Goal: Use online tool/utility

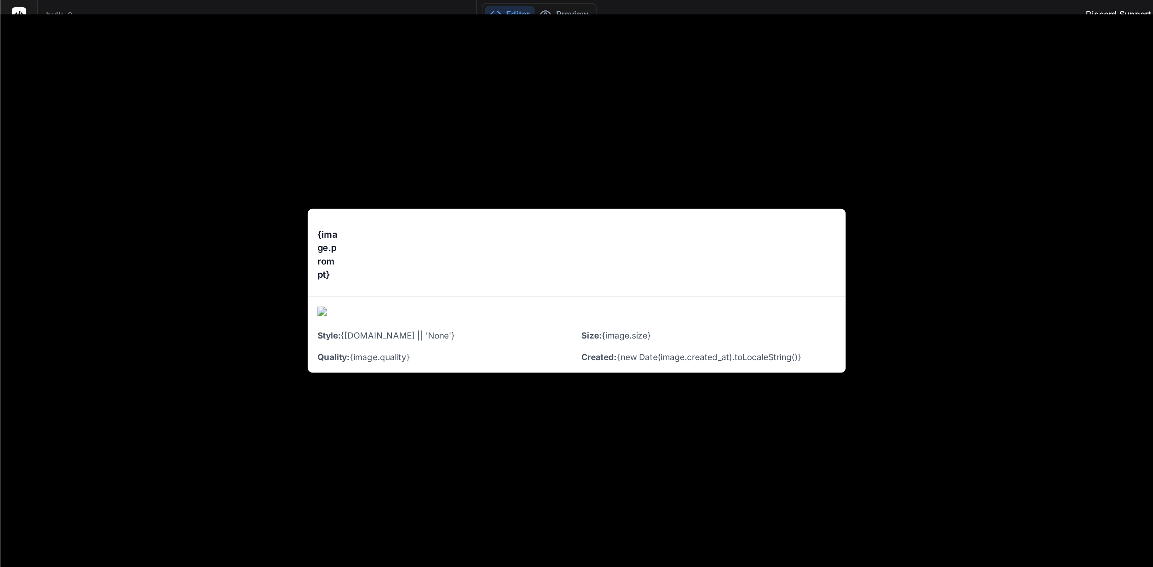
scroll to position [713, 0]
drag, startPoint x: 758, startPoint y: 56, endPoint x: 758, endPoint y: 32, distance: 23.2
click at [758, 53] on div "{image.prompt} <button onClick={() => downloadImage(image.image_url, image.prom…" at bounding box center [384, 194] width 768 height 369
click at [760, 15] on div "{image.prompt} <button onClick={() => downloadImage(image.image_url, image.prom…" at bounding box center [384, 194] width 768 height 369
click at [746, 7] on div "Discord Support" at bounding box center [745, 9] width 53 height 13
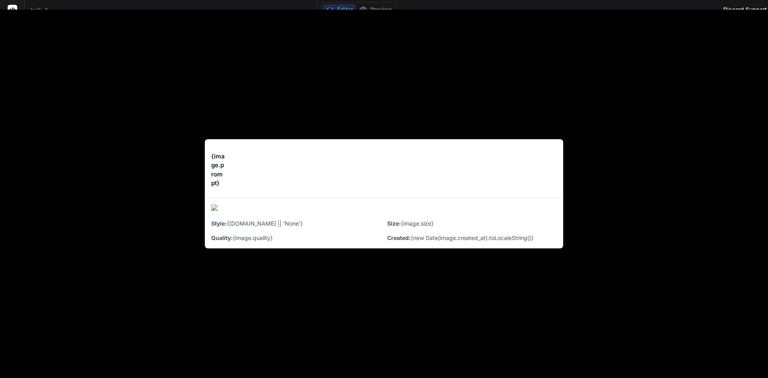
drag, startPoint x: 481, startPoint y: 350, endPoint x: 505, endPoint y: 345, distance: 23.7
click at [483, 349] on div "{image.prompt} <button onClick={() => downloadImage(image.image_url, image.prom…" at bounding box center [384, 194] width 768 height 369
click at [728, 336] on div "{image.prompt} <button onClick={() => downloadImage(image.image_url, image.prom…" at bounding box center [384, 194] width 768 height 369
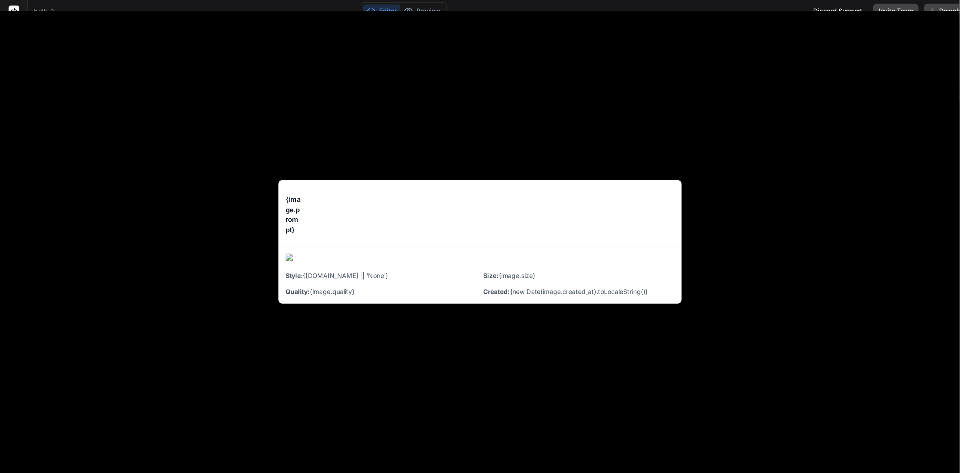
scroll to position [183, 0]
type textarea "x"
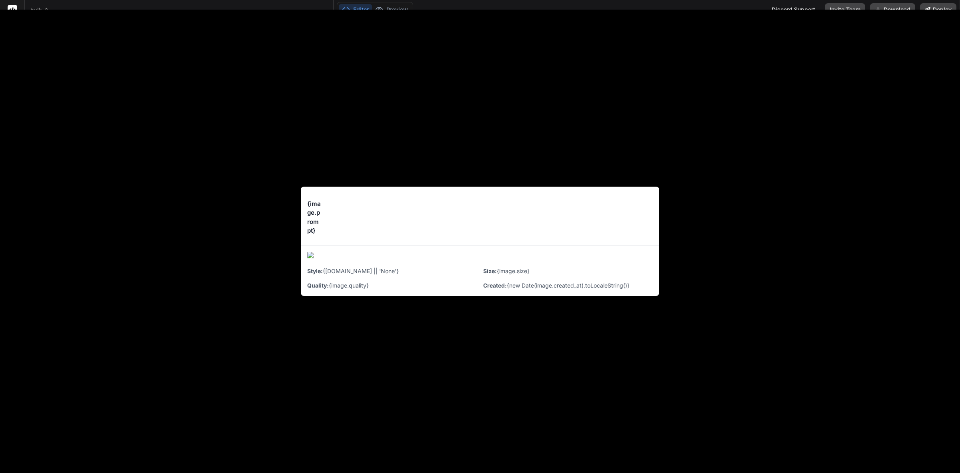
scroll to position [150, 0]
click at [12, 7] on rect at bounding box center [13, 10] width 10 height 10
click at [16, 61] on div "{image.prompt} <button onClick={() => downloadImage(image.image_url, image.prom…" at bounding box center [480, 241] width 960 height 463
click at [311, 235] on h3 "{image.prompt}" at bounding box center [314, 217] width 14 height 36
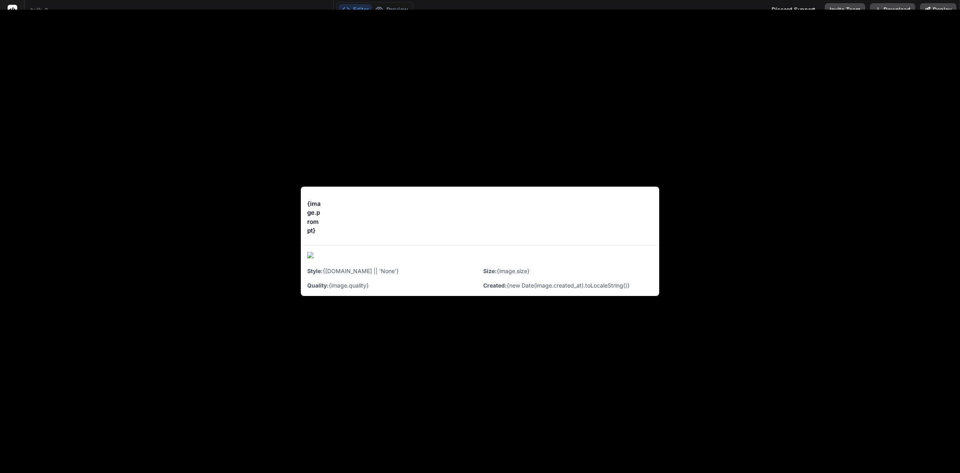
drag, startPoint x: 311, startPoint y: 263, endPoint x: 323, endPoint y: 199, distance: 64.8
click at [311, 261] on img at bounding box center [480, 256] width 346 height 9
click at [309, 186] on div "{image.prompt} <button onClick={() => downloadImage(image.image_url, image.prom…" at bounding box center [480, 215] width 359 height 59
click at [648, 186] on div "{image.prompt} <button onClick={() => downloadImage(image.image_url, image.prom…" at bounding box center [480, 215] width 359 height 59
click at [652, 231] on div "{image.prompt} <button onClick={() => downloadImage(image.image_url, image.prom…" at bounding box center [480, 215] width 359 height 59
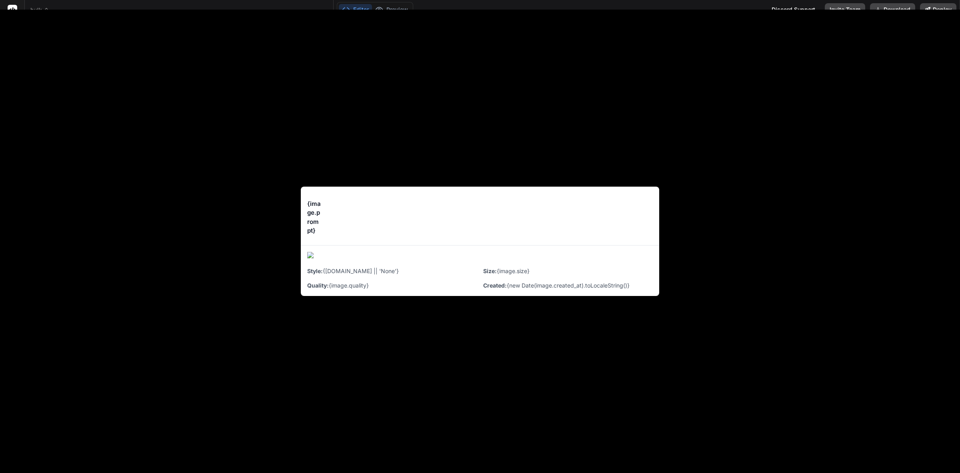
click at [544, 243] on div "{image.prompt} <button onClick={() => downloadImage(image.image_url, image.prom…" at bounding box center [480, 215] width 359 height 59
drag, startPoint x: 475, startPoint y: 227, endPoint x: 381, endPoint y: 208, distance: 96.6
click at [471, 225] on div "{image.prompt} <button onClick={() => downloadImage(image.image_url, image.prom…" at bounding box center [480, 215] width 359 height 59
drag, startPoint x: 377, startPoint y: 207, endPoint x: 351, endPoint y: 213, distance: 26.1
click at [371, 207] on div "{image.prompt} <button onClick={() => downloadImage(image.image_url, image.prom…" at bounding box center [480, 215] width 359 height 59
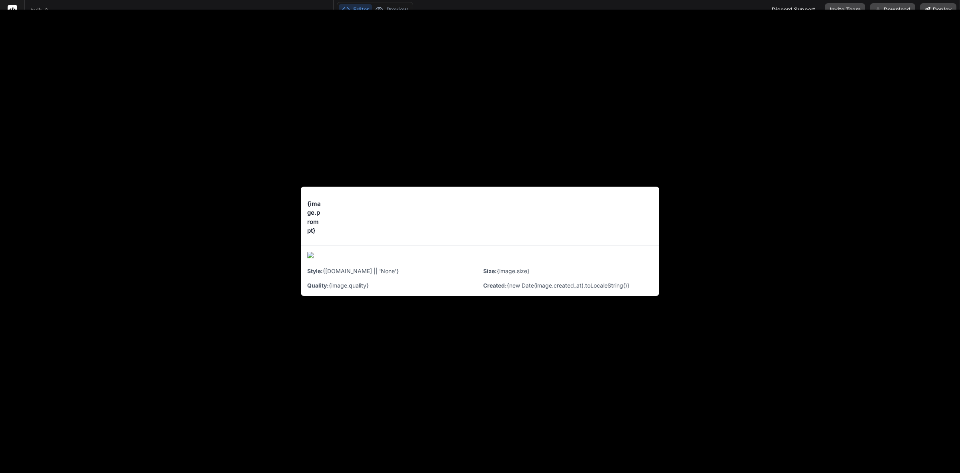
drag, startPoint x: 335, startPoint y: 294, endPoint x: 348, endPoint y: 281, distance: 19.0
click at [337, 289] on div "Quality: {image.quality}" at bounding box center [392, 285] width 170 height 8
drag, startPoint x: 349, startPoint y: 281, endPoint x: 385, endPoint y: 287, distance: 37.0
click at [351, 275] on div "Style: {image.style || 'None'}" at bounding box center [392, 271] width 170 height 8
click at [393, 289] on div "Style: {image.style || 'None'} Size: {image.size} Quality: {image.quality} Crea…" at bounding box center [480, 278] width 346 height 22
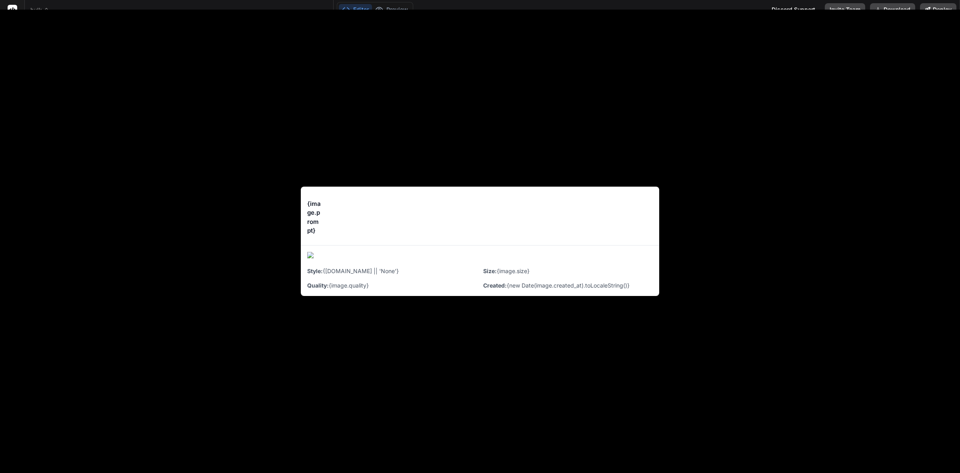
click at [489, 289] on strong "Created:" at bounding box center [495, 285] width 24 height 7
click at [581, 275] on div "Size: {image.size}" at bounding box center [568, 271] width 170 height 8
type textarea "x"
